Goal: Task Accomplishment & Management: Manage account settings

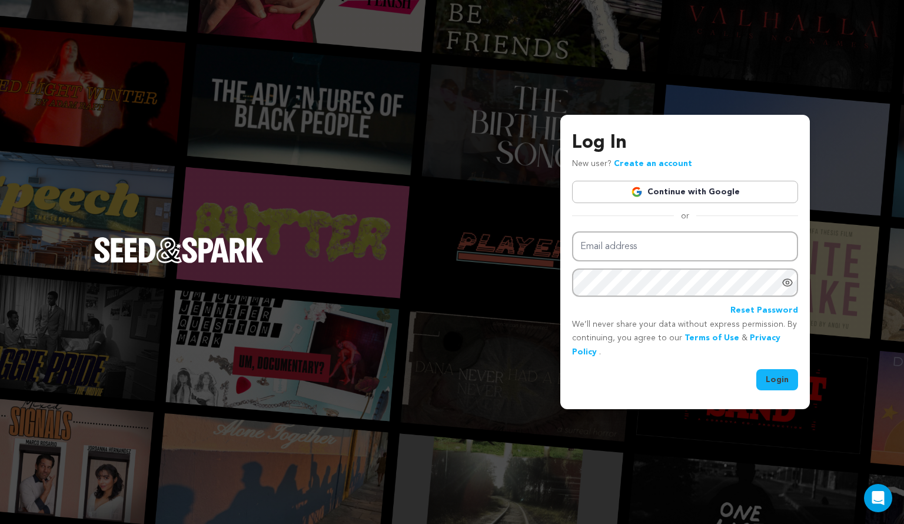
click at [664, 194] on link "Continue with Google" at bounding box center [685, 192] width 226 height 22
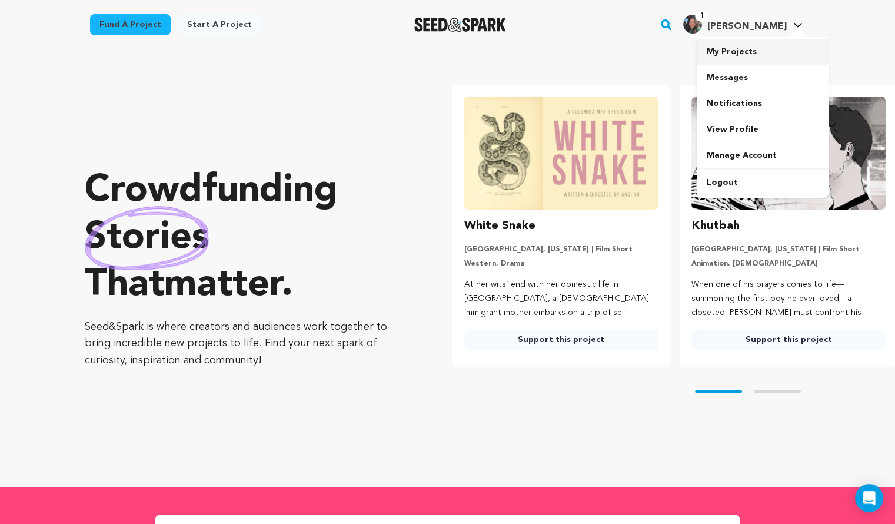
click at [747, 55] on link "My Projects" at bounding box center [763, 52] width 132 height 26
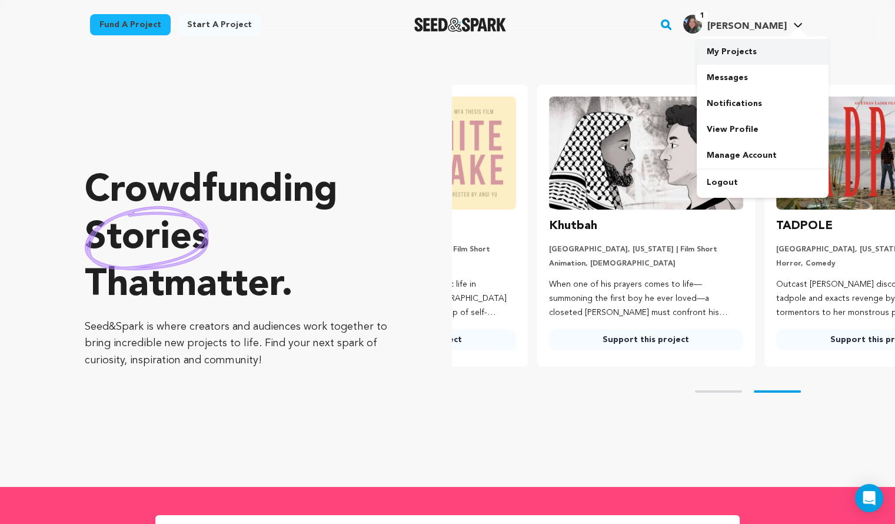
scroll to position [0, 221]
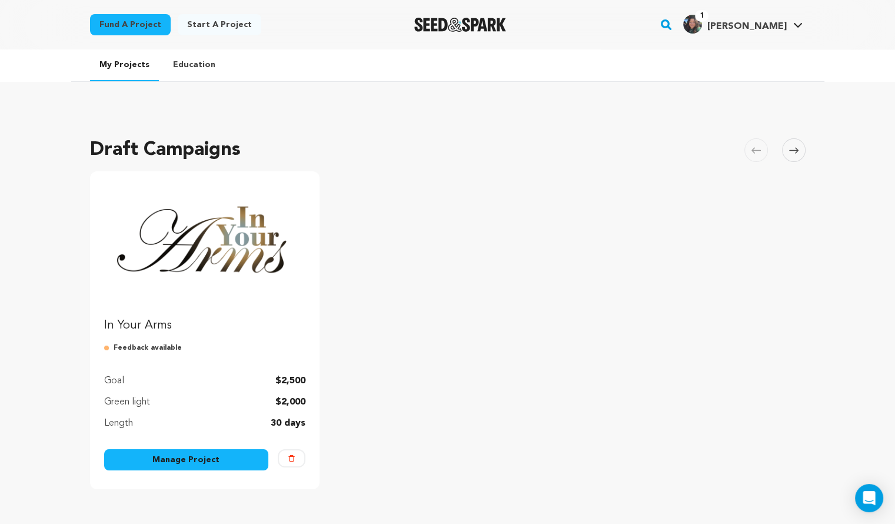
click at [201, 455] on link "Manage Project" at bounding box center [186, 459] width 165 height 21
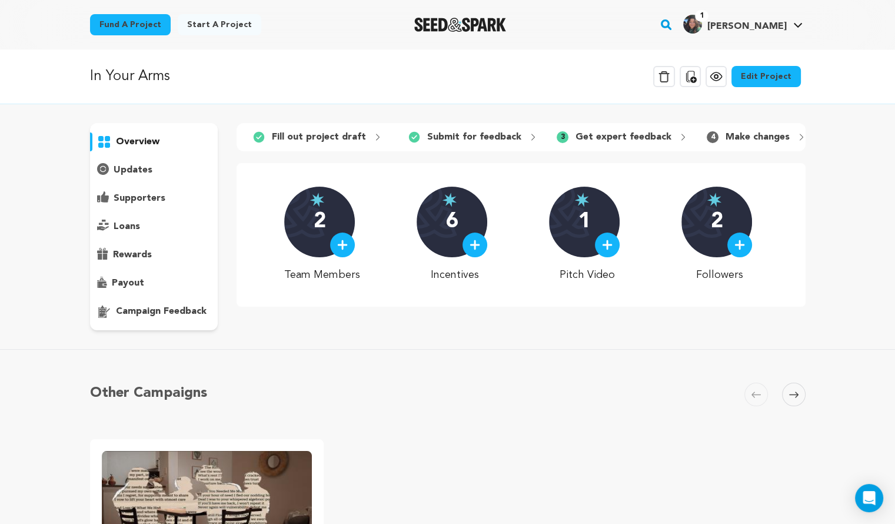
click at [718, 76] on icon at bounding box center [716, 77] width 4 height 4
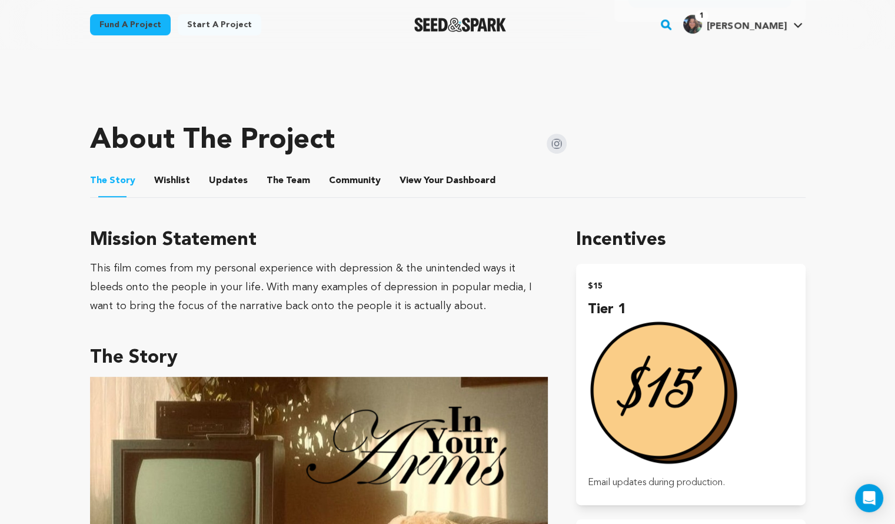
scroll to position [471, 0]
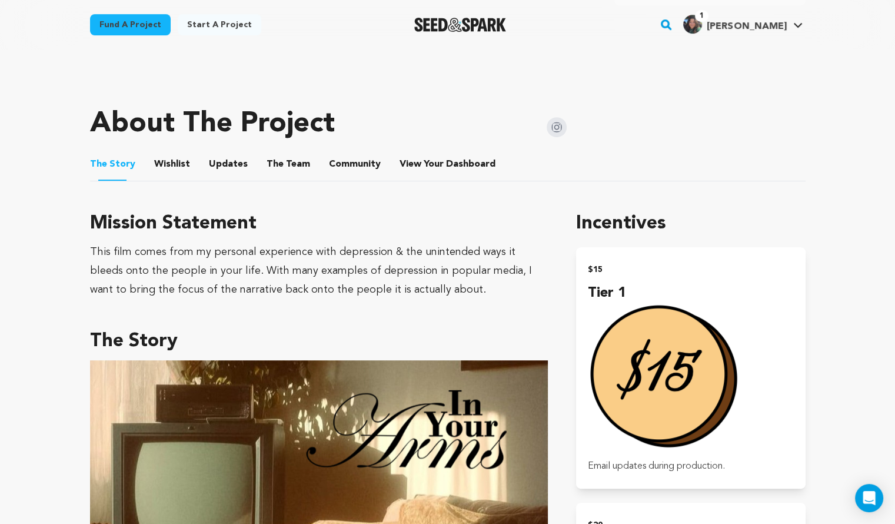
click at [176, 165] on button "Wishlist" at bounding box center [172, 166] width 28 height 28
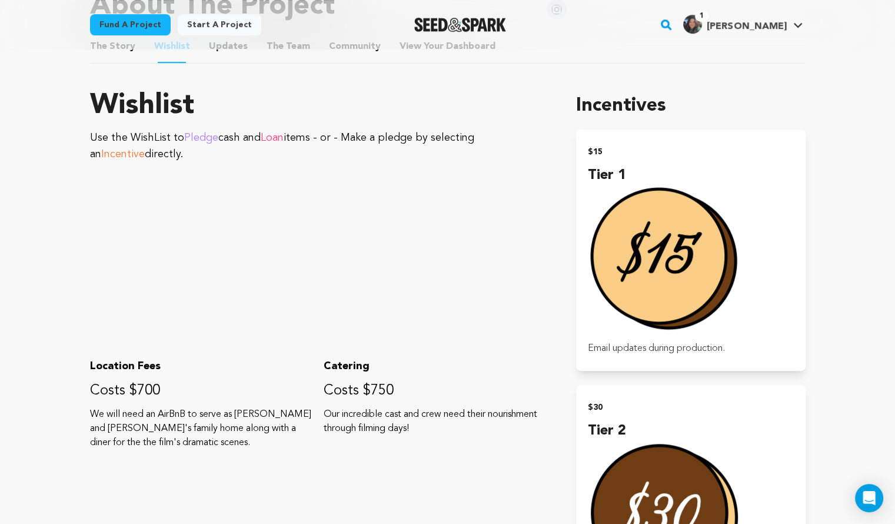
scroll to position [353, 0]
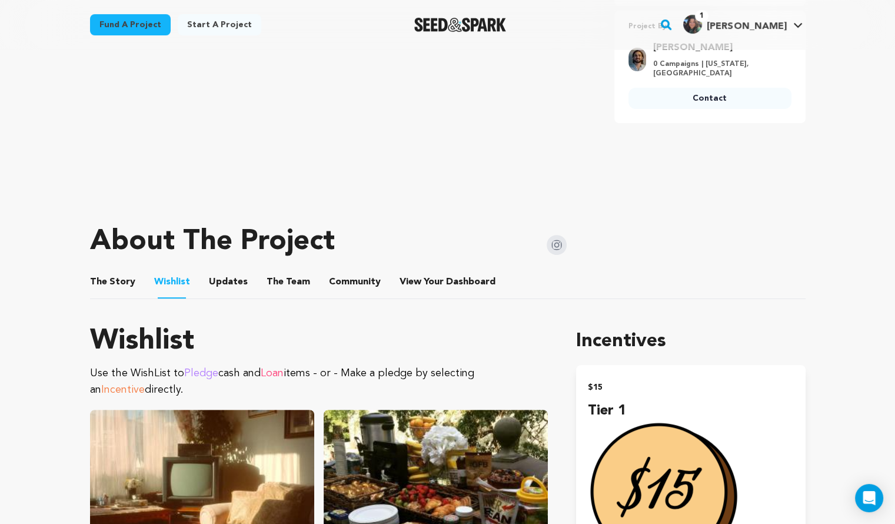
click at [228, 285] on button "Updates" at bounding box center [228, 284] width 28 height 28
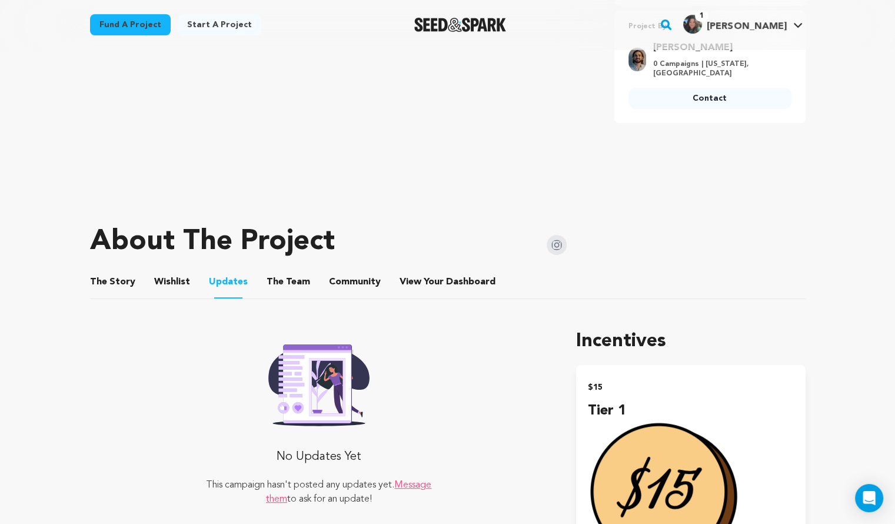
click at [285, 271] on li "The Team The Team" at bounding box center [288, 281] width 44 height 33
click at [284, 283] on button "The Team" at bounding box center [288, 284] width 28 height 28
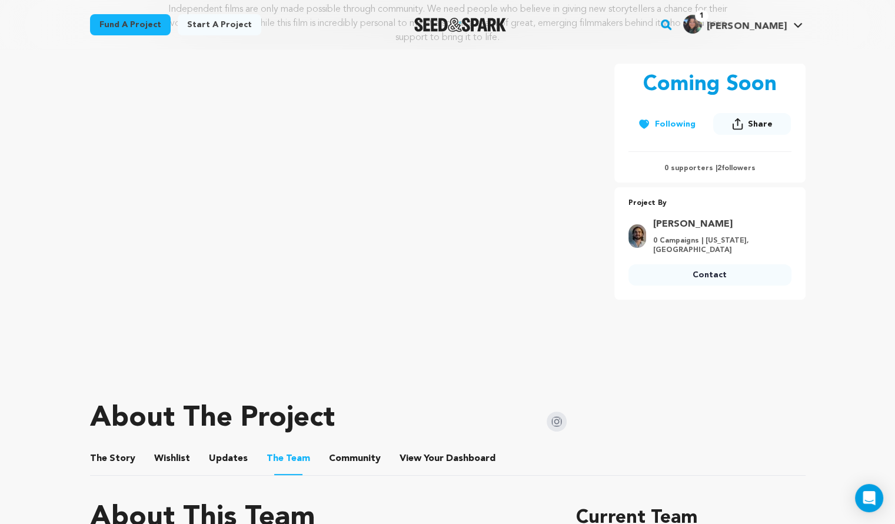
scroll to position [412, 0]
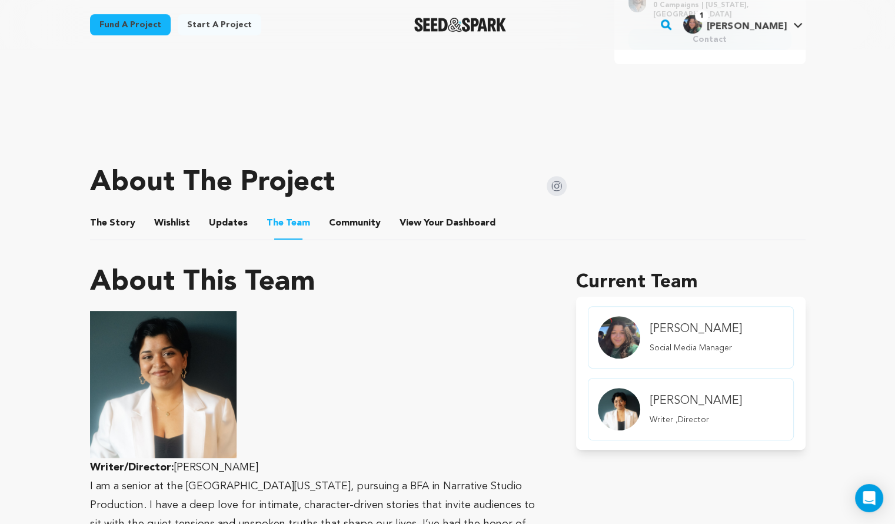
click at [360, 226] on li "Community Community" at bounding box center [355, 222] width 52 height 33
click at [360, 226] on button "Community" at bounding box center [355, 225] width 28 height 28
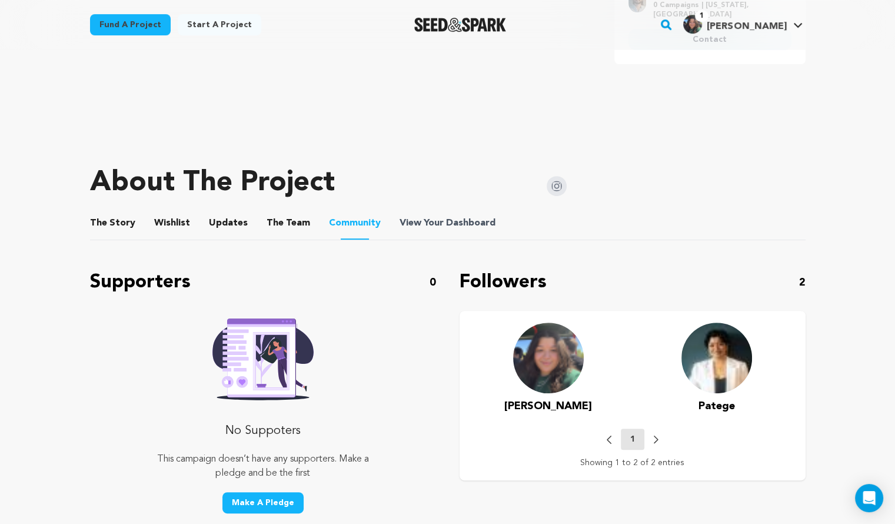
click at [420, 229] on span "View Your Dashboard" at bounding box center [448, 223] width 98 height 14
